Goal: Task Accomplishment & Management: Manage account settings

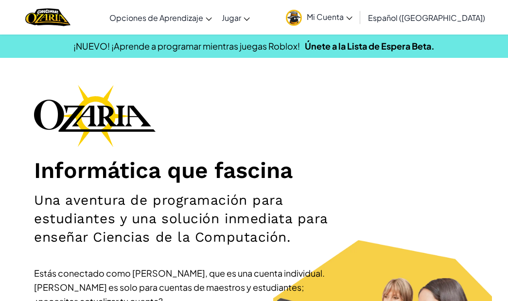
click at [352, 18] on span "Mi Cuenta" at bounding box center [330, 17] width 46 height 10
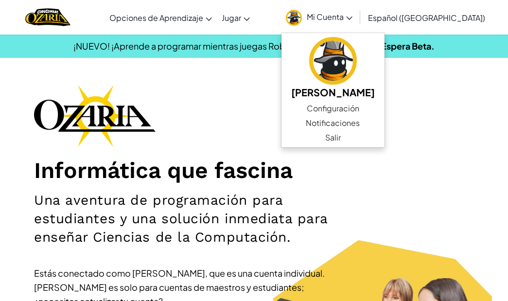
click at [268, 126] on div "Informática que fascina Una aventura de programación para estudiantes y una sol…" at bounding box center [254, 235] width 440 height 301
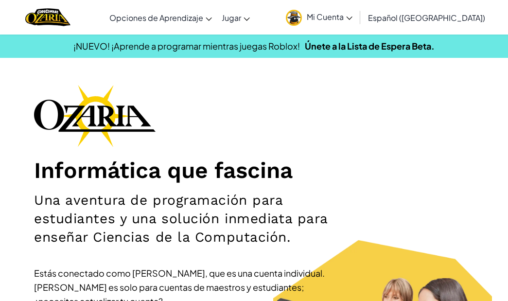
click at [352, 20] on span "Mi Cuenta" at bounding box center [330, 17] width 46 height 10
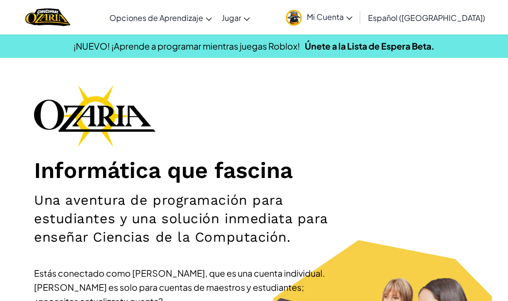
click at [352, 20] on span "Mi Cuenta" at bounding box center [330, 17] width 46 height 10
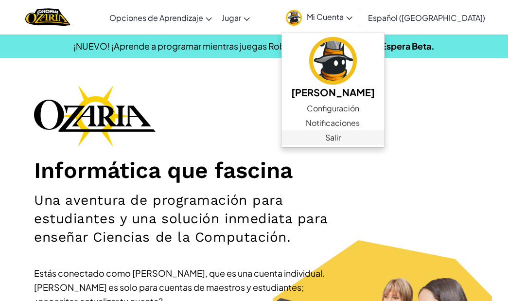
click at [347, 139] on link "Salir" at bounding box center [332, 137] width 103 height 15
